Goal: Task Accomplishment & Management: Use online tool/utility

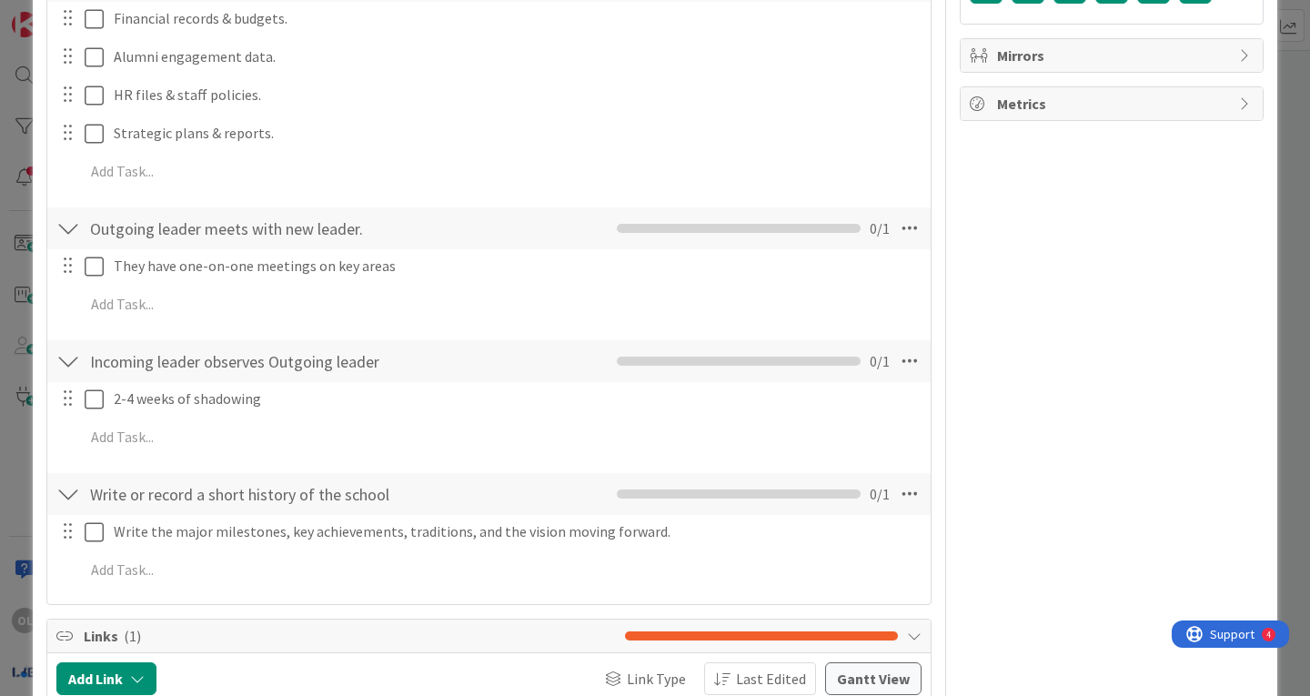
click at [1284, 163] on div "ID 4517 Eagle Team WorkFLOW Refine Title 26 / 128 Step 2: Knowledge Transfer De…" at bounding box center [655, 348] width 1310 height 696
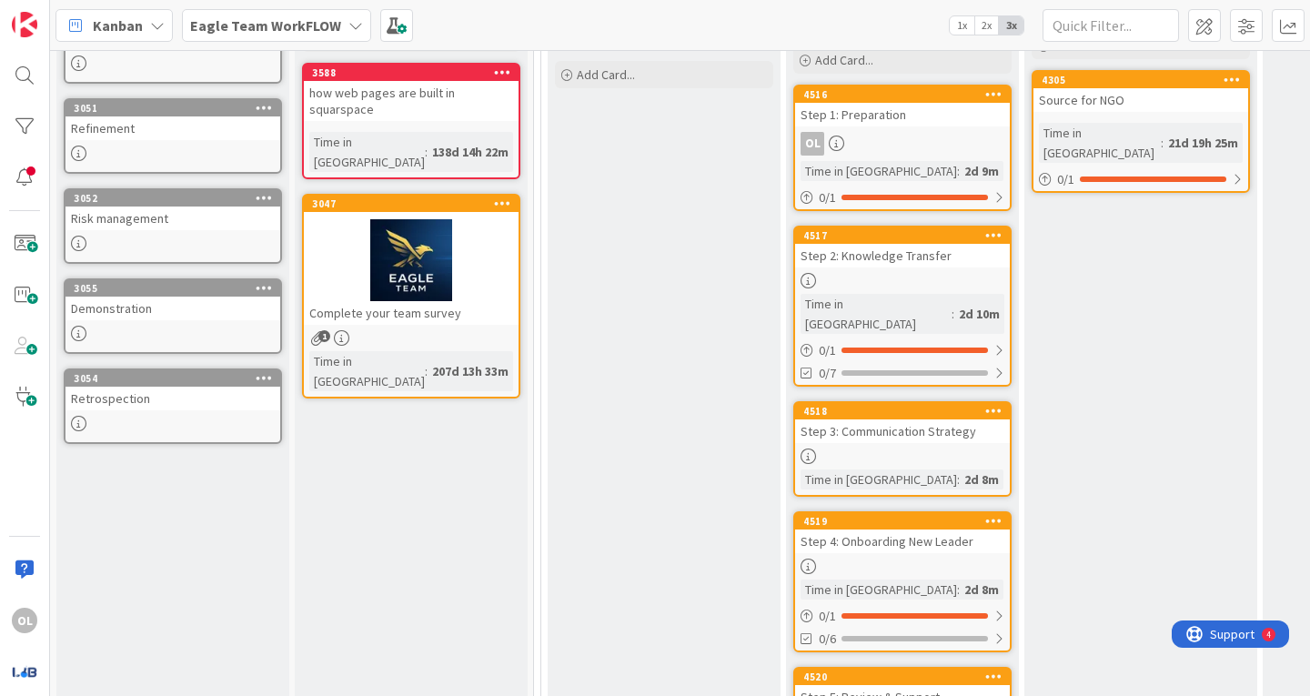
click at [905, 425] on link "4518 Step 3: Communication Strategy Time in Column : 2d 8m" at bounding box center [903, 449] width 218 height 96
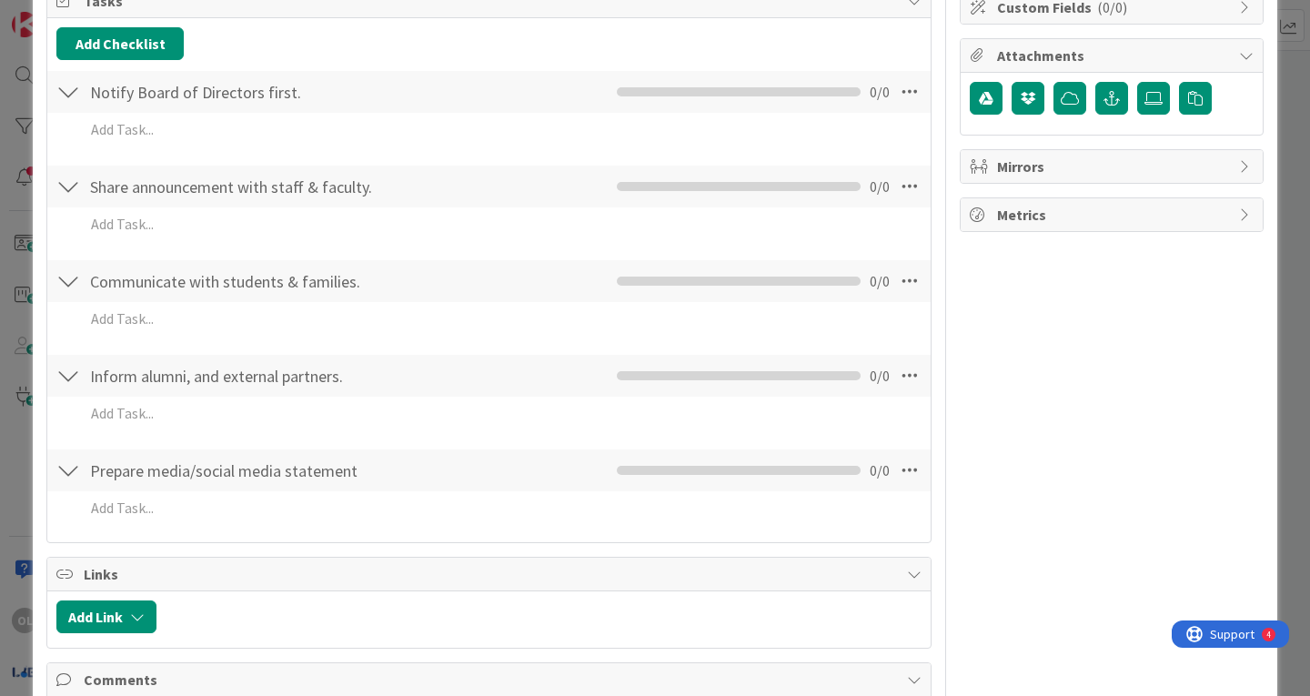
scroll to position [287, 0]
click at [820, 85] on div "0 / 0" at bounding box center [753, 91] width 273 height 22
click at [72, 92] on div at bounding box center [68, 91] width 24 height 33
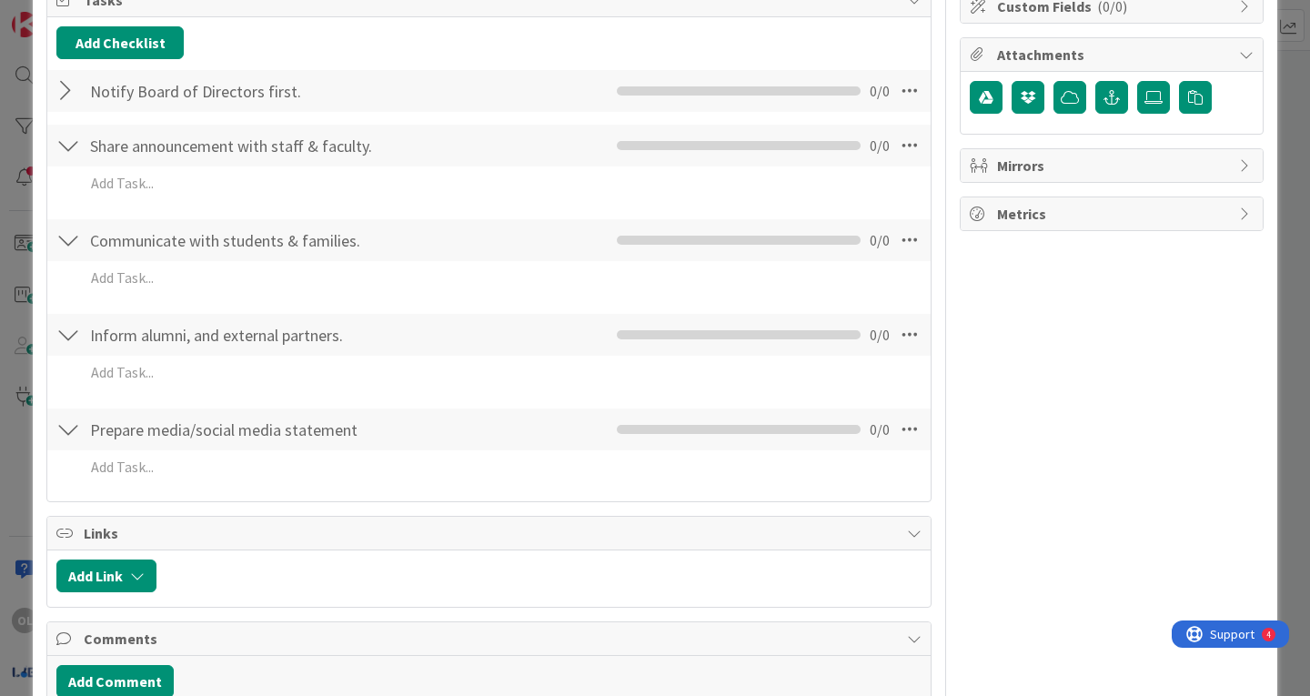
click at [66, 92] on div at bounding box center [68, 91] width 24 height 33
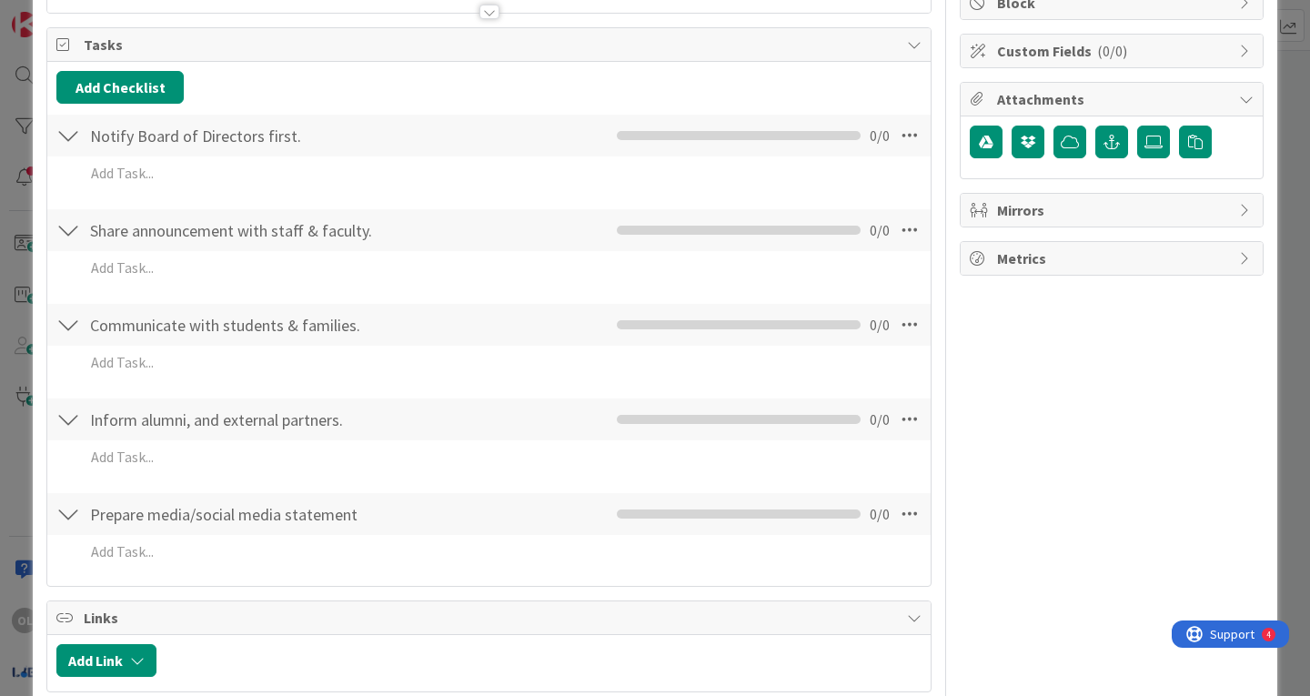
scroll to position [241, 0]
